Goal: Download file/media

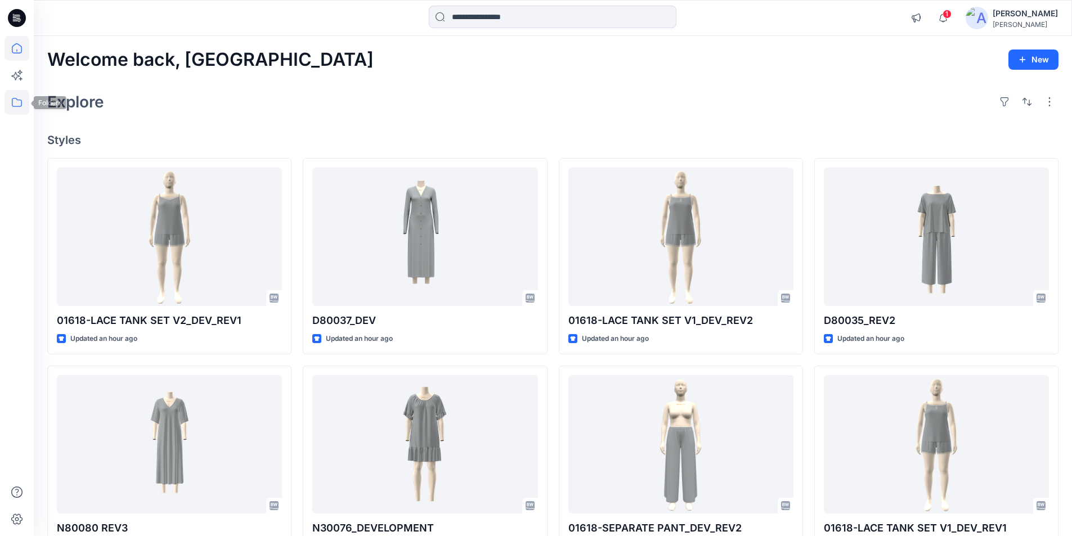
click at [17, 104] on icon at bounding box center [16, 102] width 25 height 25
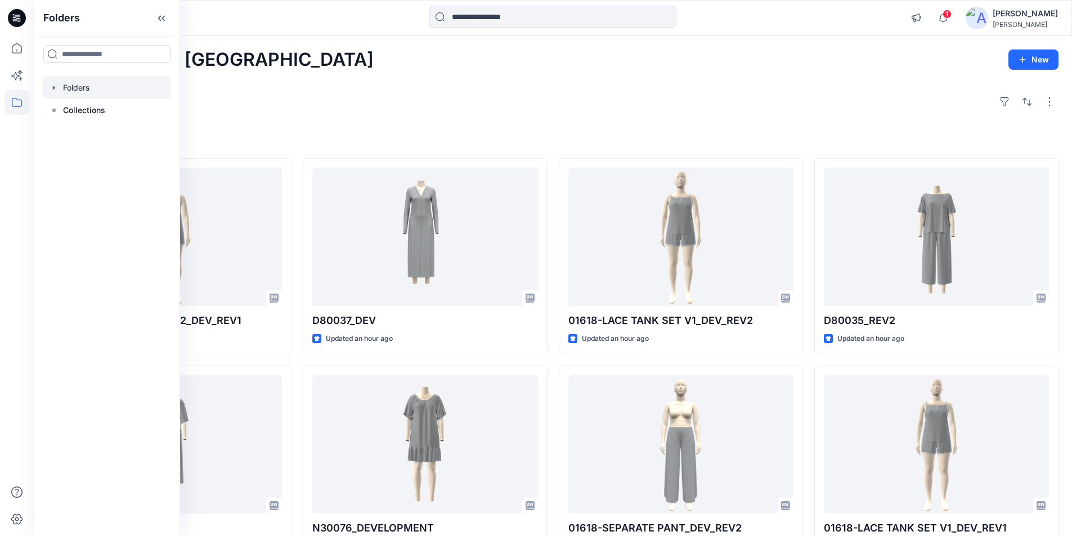
click at [94, 92] on div at bounding box center [107, 87] width 128 height 22
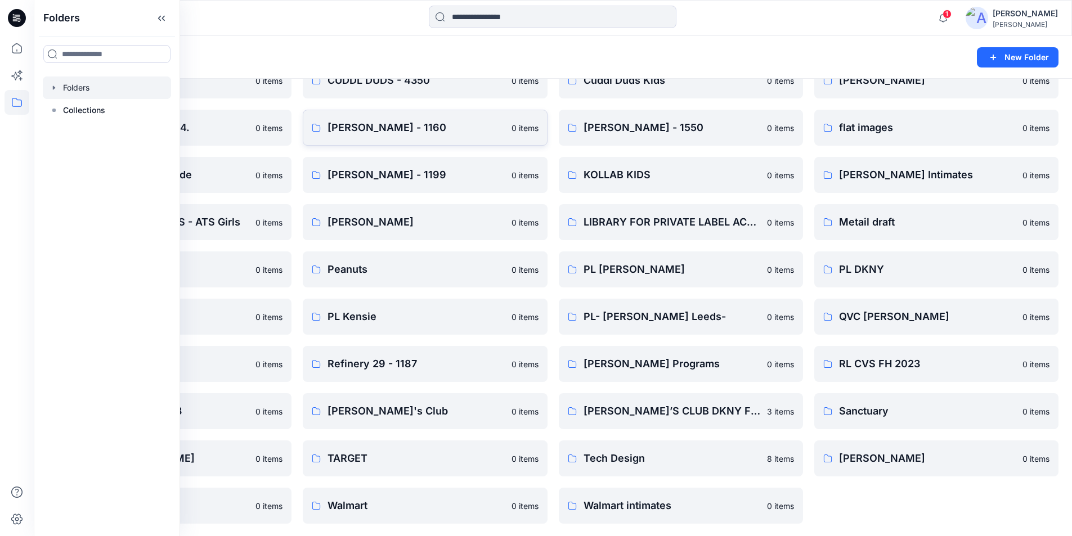
scroll to position [629, 0]
click at [211, 44] on div "Folders New Folder" at bounding box center [553, 57] width 1038 height 43
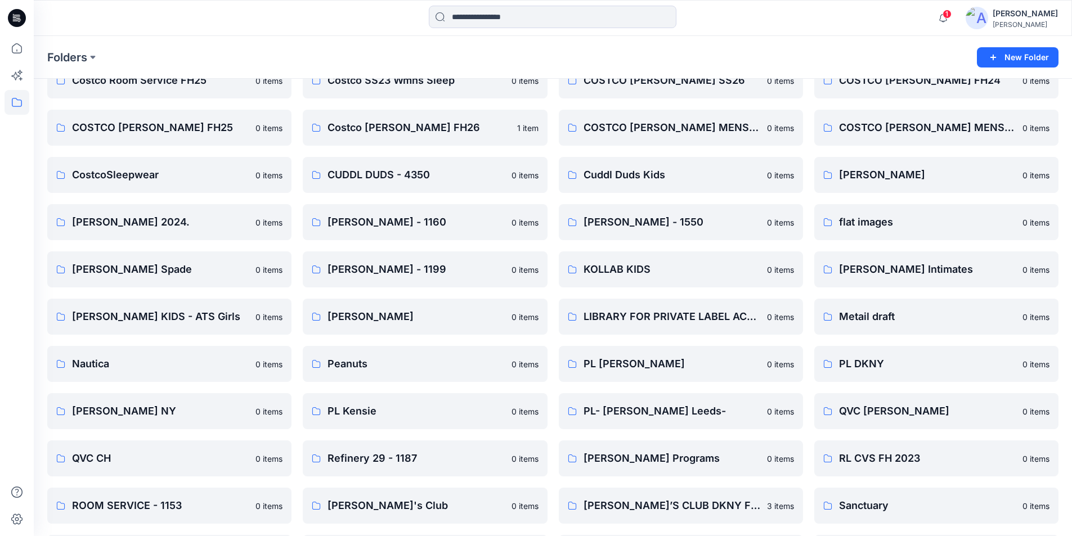
scroll to position [517, 0]
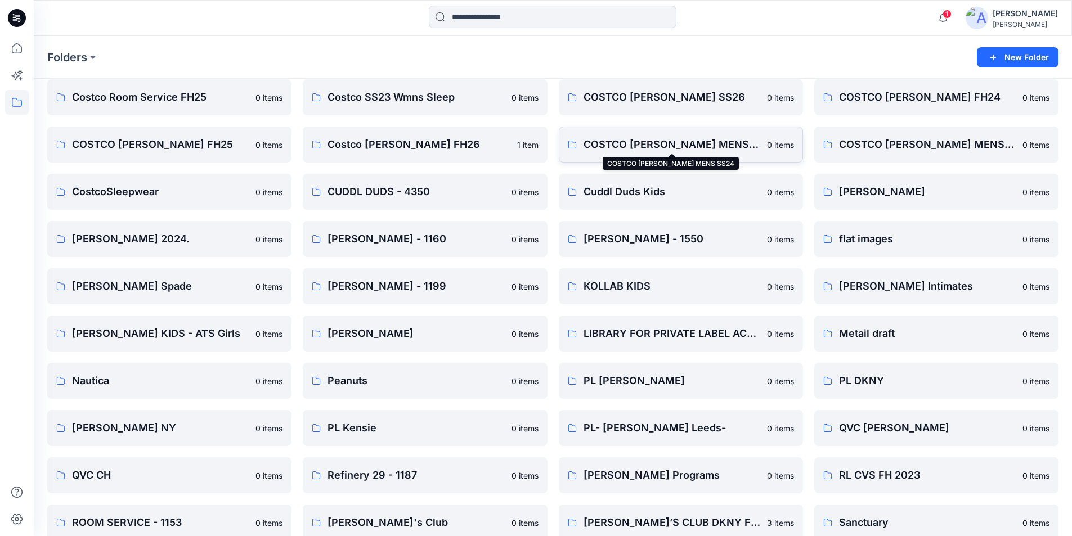
click at [655, 143] on p "COSTCO TOMMY BAHAMA MENS SS24" at bounding box center [671, 145] width 177 height 16
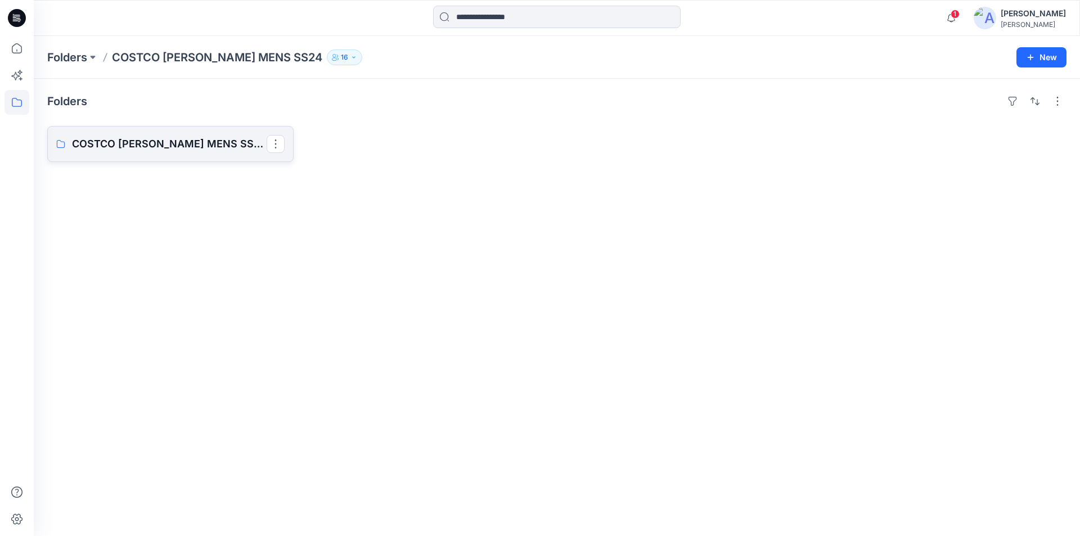
click at [169, 140] on p "COSTCO TOMMY BAHAMA MENS SS24 Board" at bounding box center [169, 144] width 195 height 16
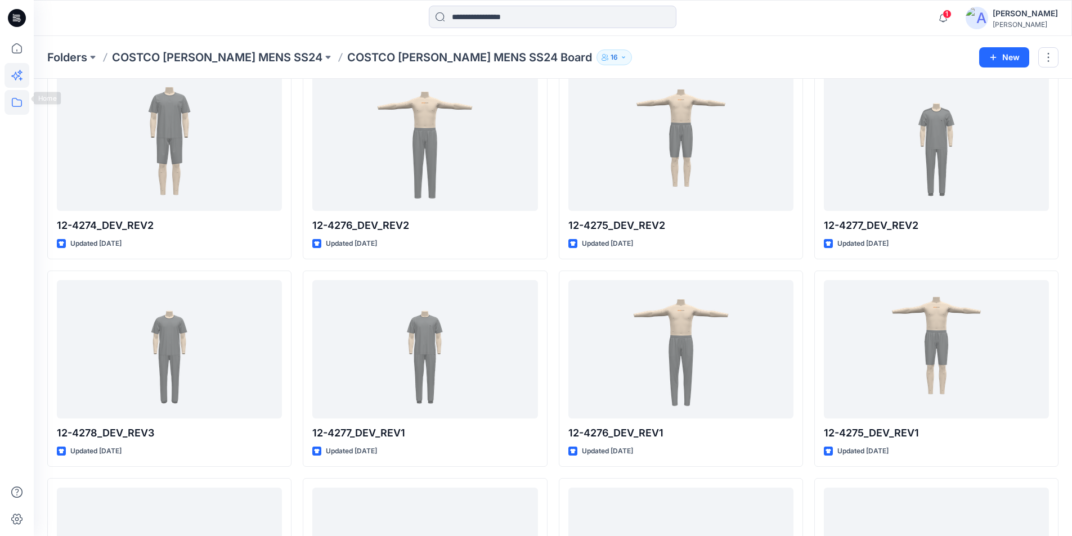
scroll to position [371, 0]
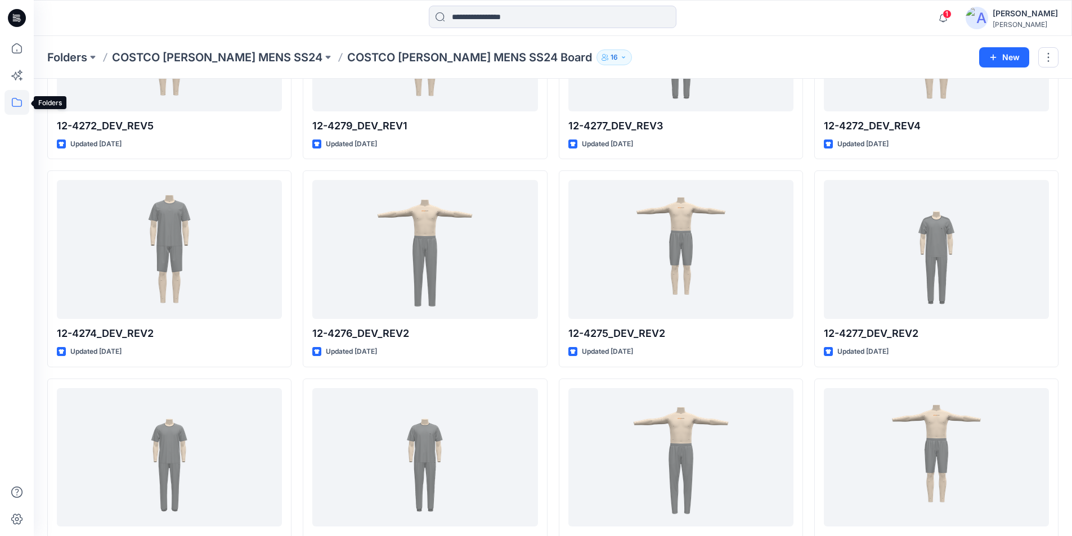
click at [17, 103] on icon at bounding box center [16, 102] width 25 height 25
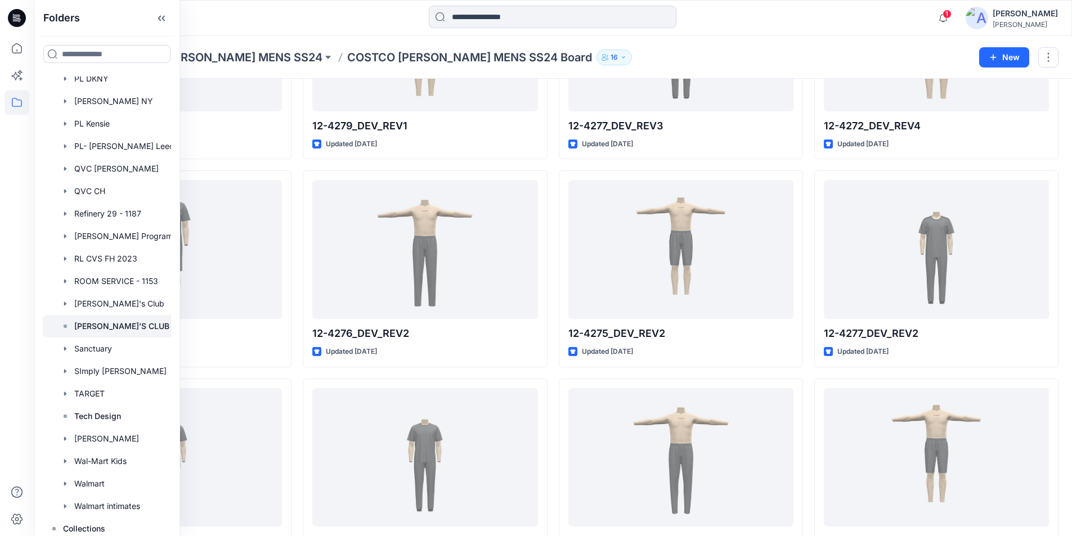
scroll to position [1568, 0]
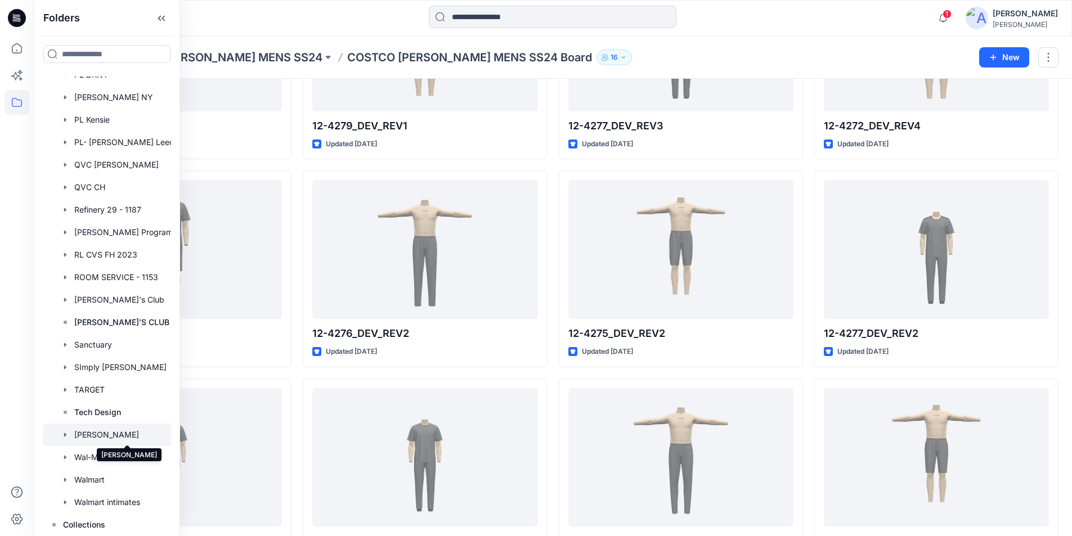
click at [107, 432] on div at bounding box center [127, 435] width 169 height 22
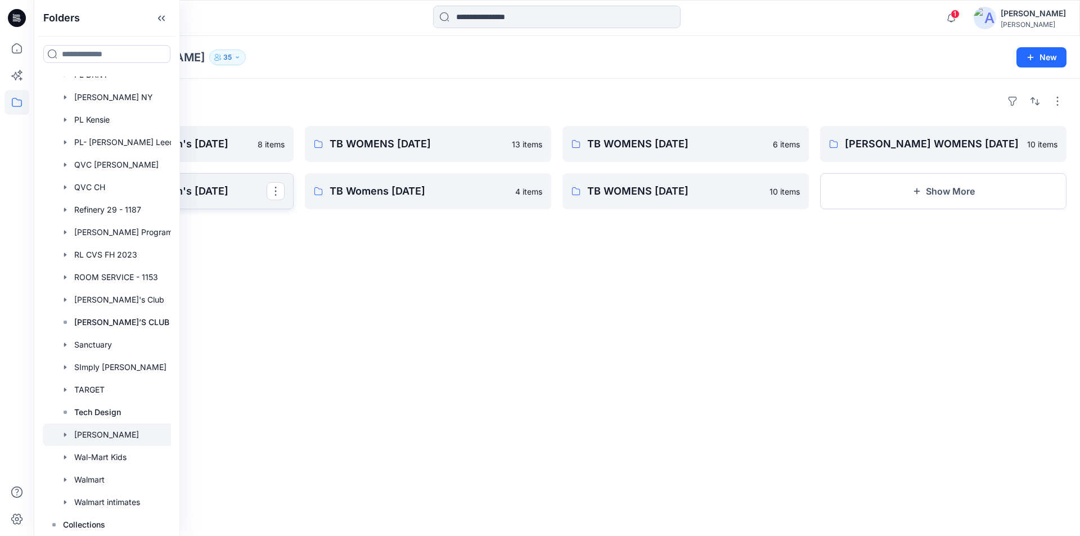
click at [205, 192] on p "Tommy Bahama Men's NOV 24" at bounding box center [169, 191] width 195 height 16
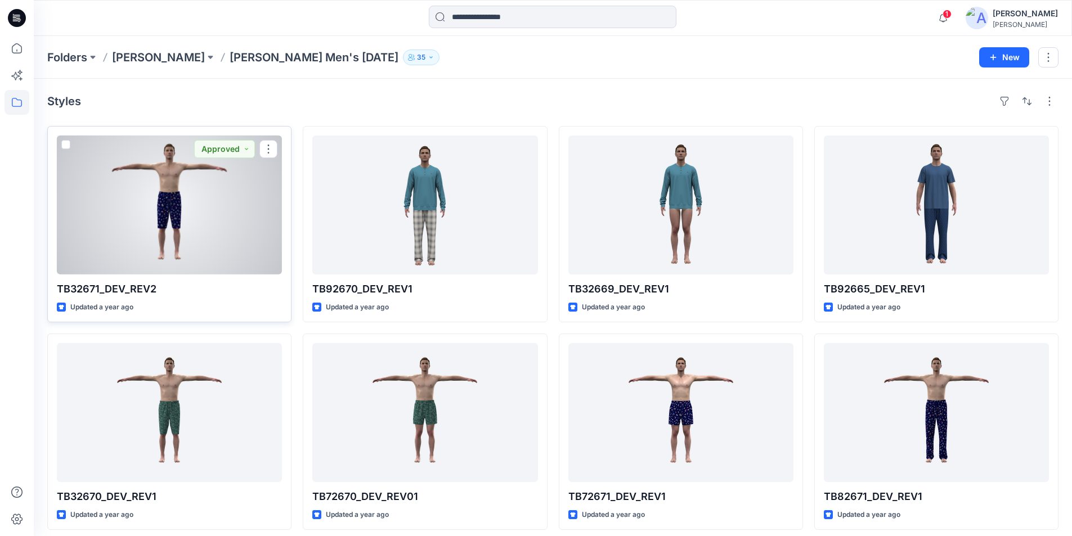
click at [181, 200] on div at bounding box center [169, 205] width 225 height 139
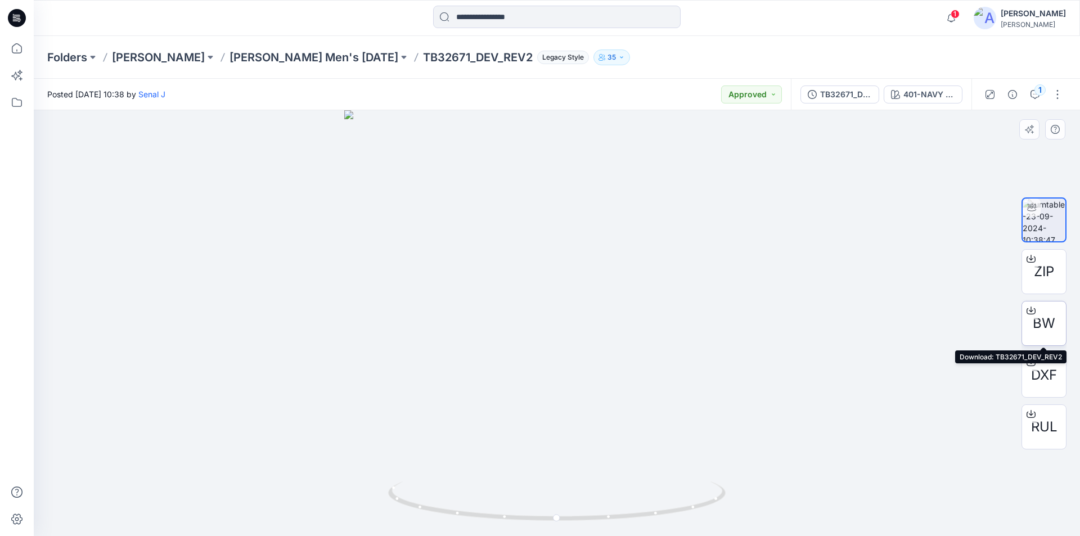
click at [1029, 308] on icon at bounding box center [1031, 310] width 9 height 9
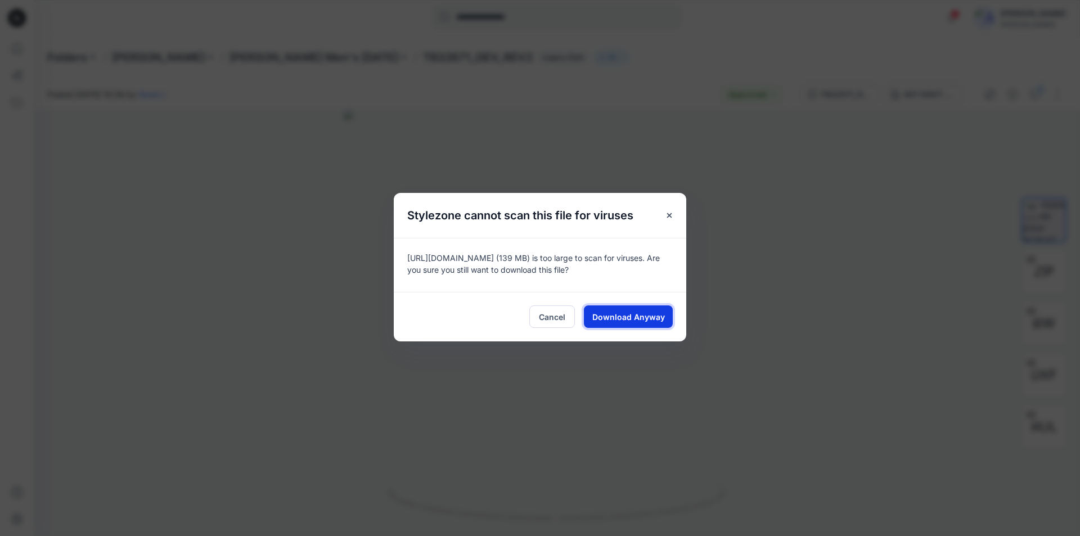
click at [639, 310] on button "Download Anyway" at bounding box center [628, 316] width 89 height 22
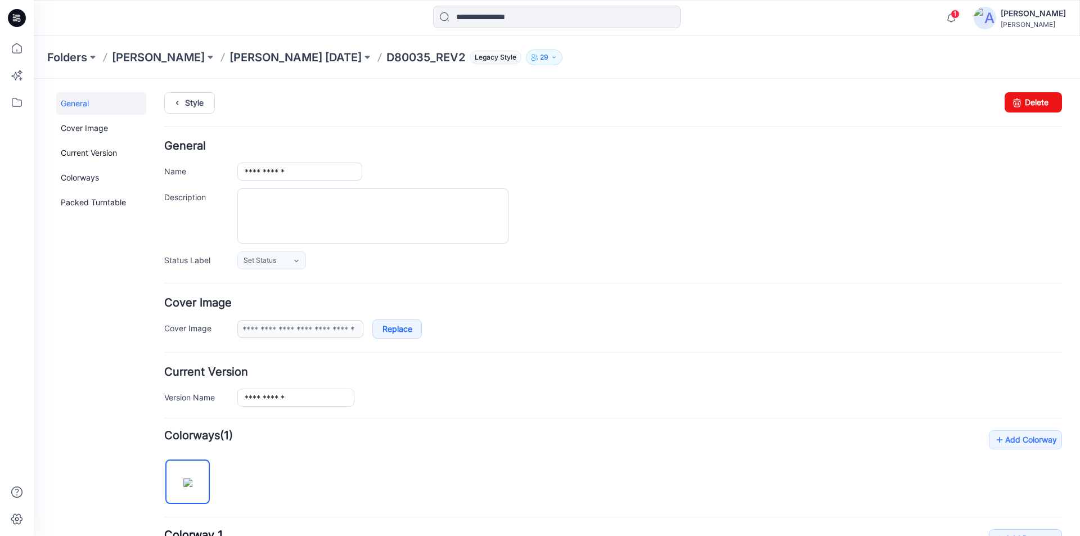
scroll to position [281, 0]
